Goal: Information Seeking & Learning: Learn about a topic

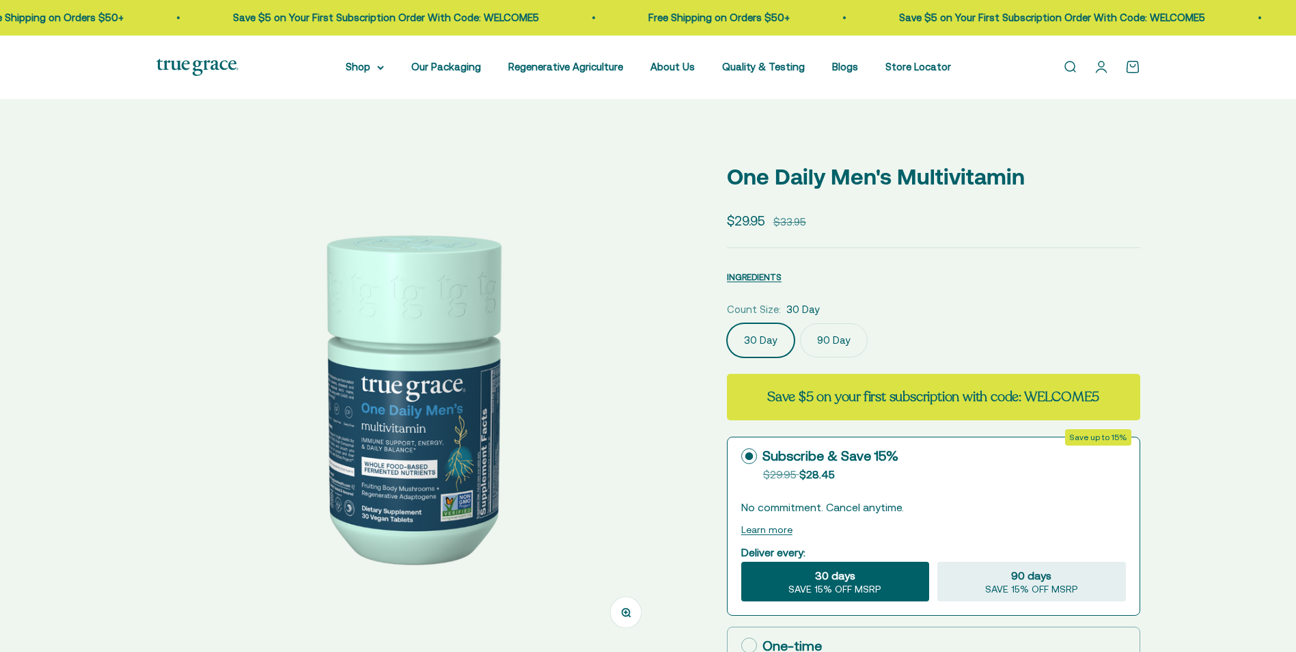
select select "3"
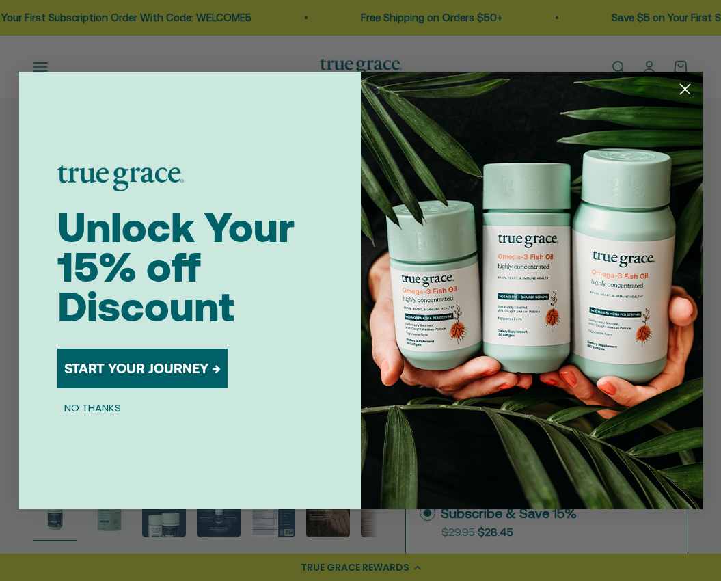
scroll to position [137, 0]
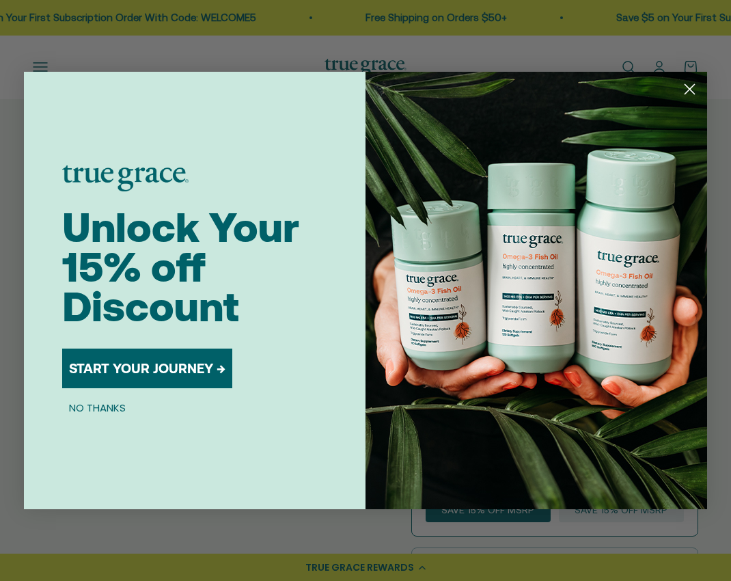
click at [693, 89] on circle "Close dialog" at bounding box center [689, 89] width 23 height 23
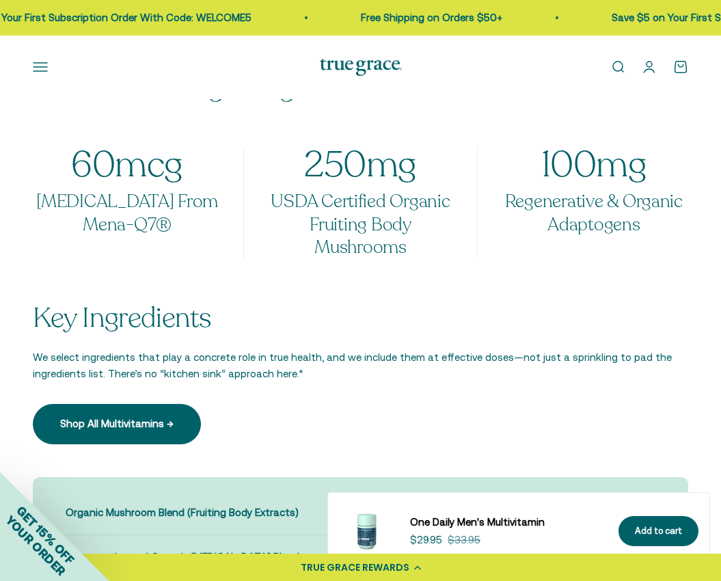
scroll to position [1161, 0]
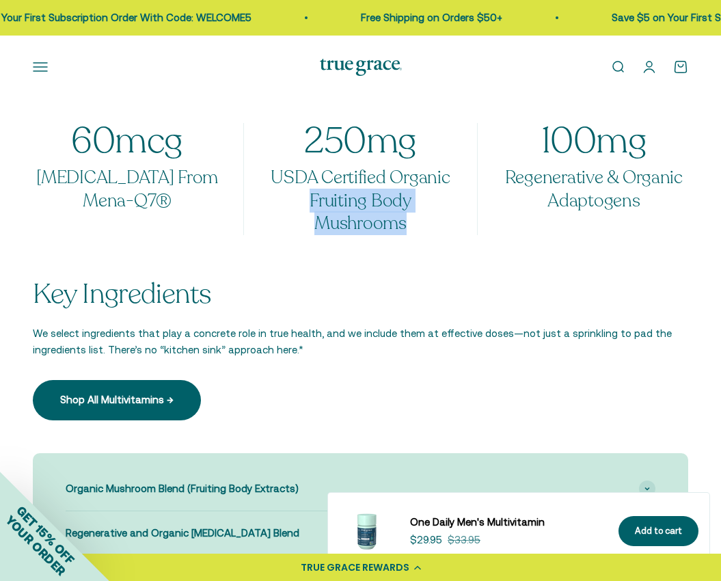
drag, startPoint x: 413, startPoint y: 230, endPoint x: 311, endPoint y: 197, distance: 107.2
click at [311, 197] on h3 "USDA Certified Organic Fruiting Body Mushrooms" at bounding box center [360, 200] width 189 height 69
copy h3 "Fruiting Body Mushrooms"
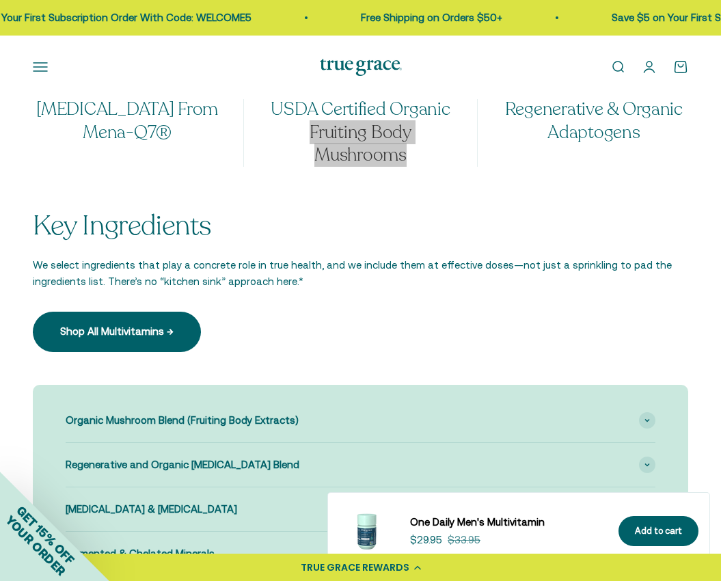
scroll to position [1298, 0]
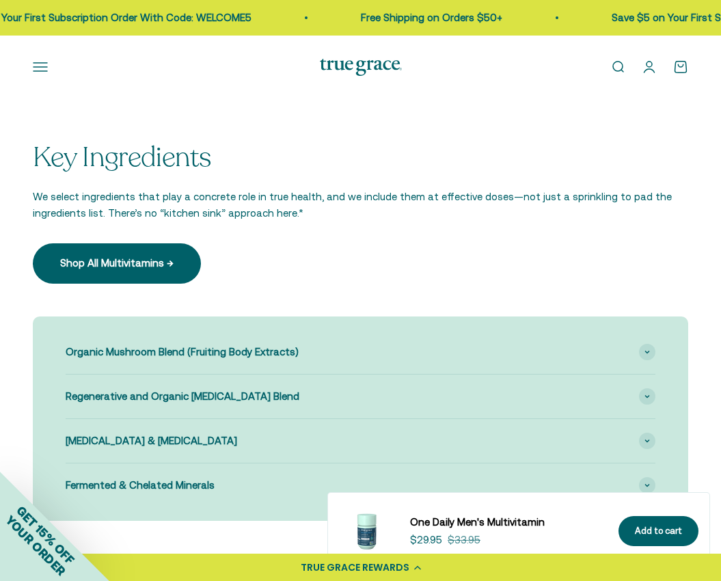
click at [361, 152] on h2 "Key Ingredients" at bounding box center [360, 157] width 655 height 30
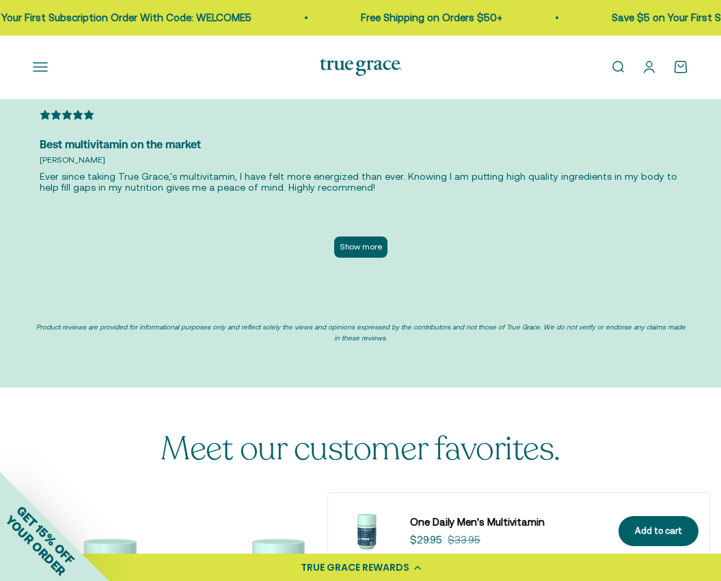
scroll to position [3621, 0]
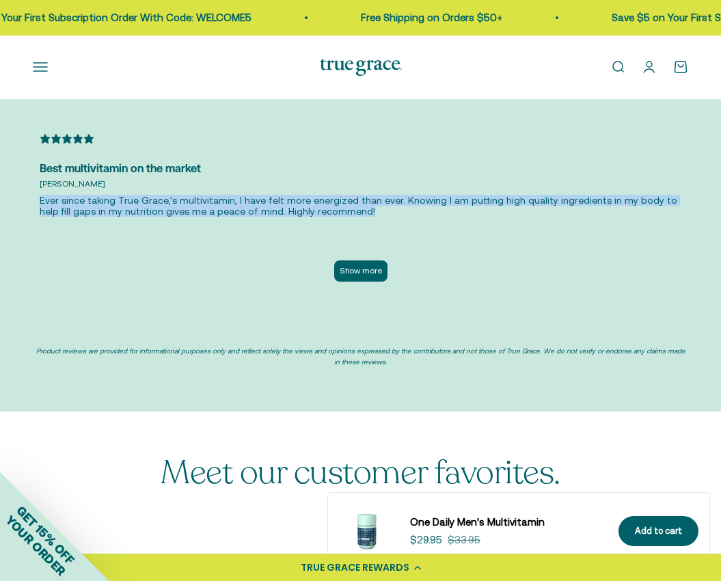
drag, startPoint x: 335, startPoint y: 196, endPoint x: 40, endPoint y: 186, distance: 295.3
click at [40, 195] on p "Ever since taking True Grace,'s multivitamin, I have felt more energized than e…" at bounding box center [361, 206] width 642 height 22
copy p "Ever since taking True Grace,'s multivitamin, I have felt more energized than e…"
